Goal: Information Seeking & Learning: Learn about a topic

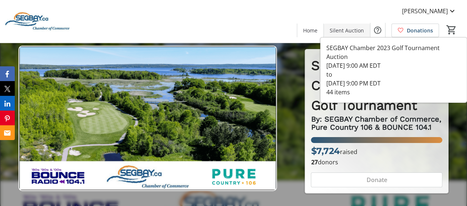
click at [342, 32] on span "Silent Auction" at bounding box center [347, 31] width 34 height 8
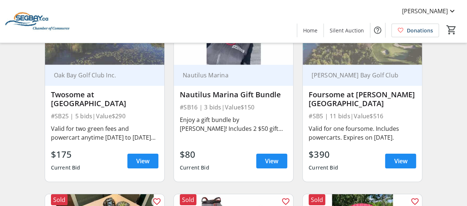
scroll to position [996, 0]
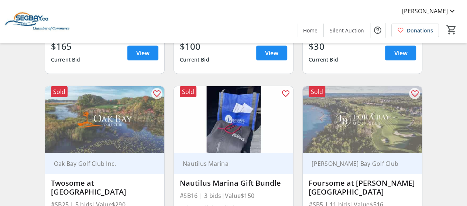
click at [331, 105] on img at bounding box center [362, 119] width 119 height 67
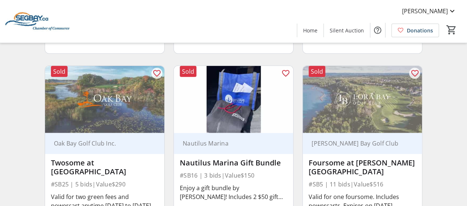
scroll to position [1033, 0]
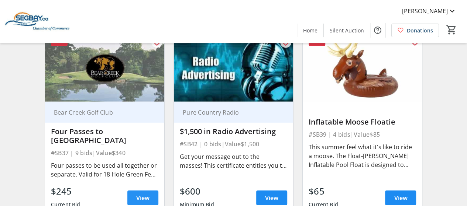
scroll to position [2426, 0]
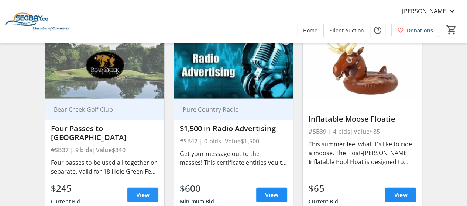
click at [148, 191] on span "View" at bounding box center [142, 195] width 13 height 9
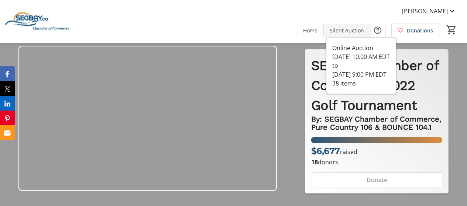
click at [352, 31] on span "Silent Auction" at bounding box center [347, 31] width 34 height 8
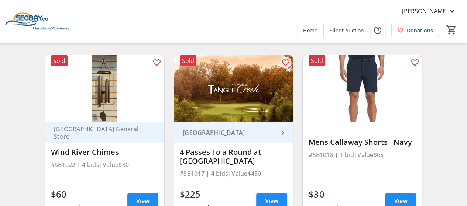
scroll to position [959, 0]
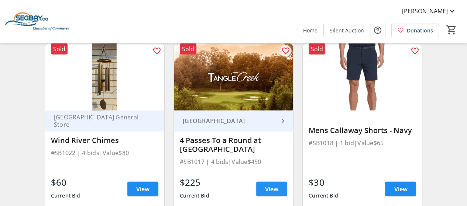
click at [274, 186] on span "View" at bounding box center [271, 189] width 13 height 9
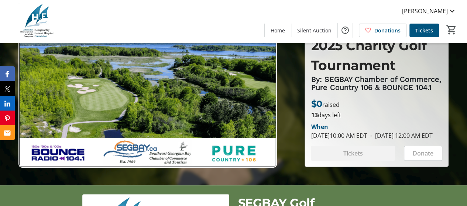
scroll to position [37, 0]
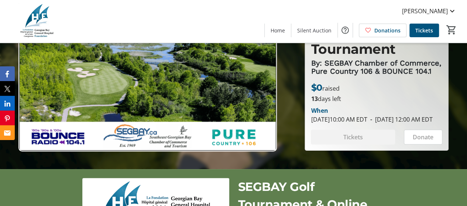
click at [293, 120] on div at bounding box center [233, 66] width 467 height 206
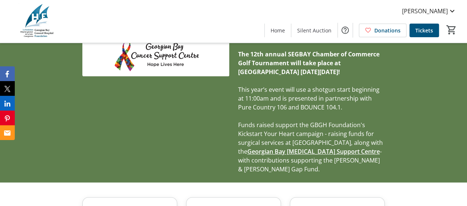
scroll to position [0, 0]
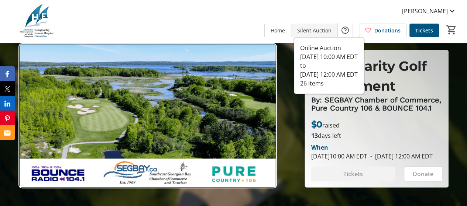
click at [311, 28] on span "Silent Auction" at bounding box center [314, 31] width 34 height 8
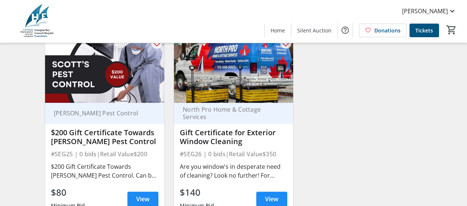
scroll to position [1661, 0]
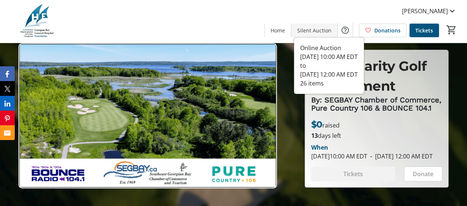
click at [317, 31] on span "Silent Auction" at bounding box center [314, 31] width 34 height 8
